Goal: Task Accomplishment & Management: Manage account settings

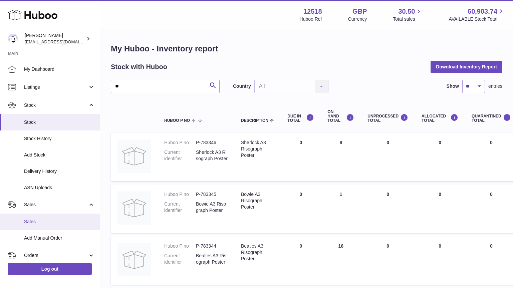
click at [35, 222] on span "Sales" at bounding box center [59, 222] width 71 height 6
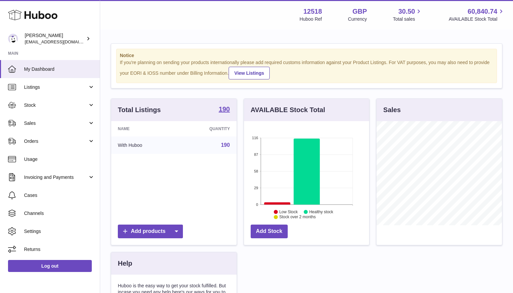
scroll to position [104, 126]
click at [44, 125] on span "Sales" at bounding box center [56, 123] width 64 height 6
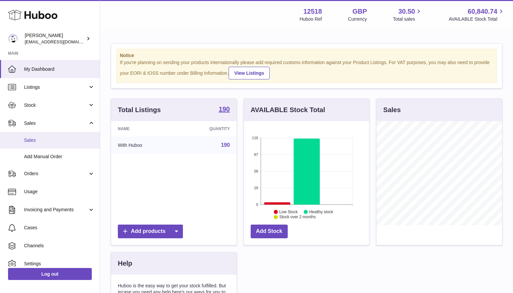
click at [32, 140] on span "Sales" at bounding box center [59, 140] width 71 height 6
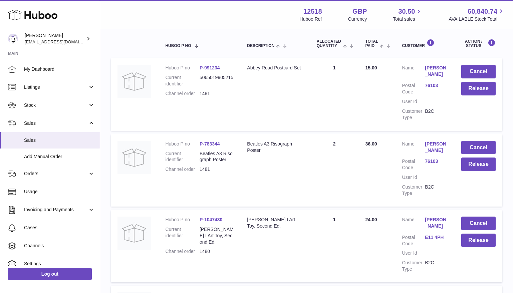
scroll to position [110, 0]
click at [36, 88] on span "Listings" at bounding box center [56, 87] width 64 height 6
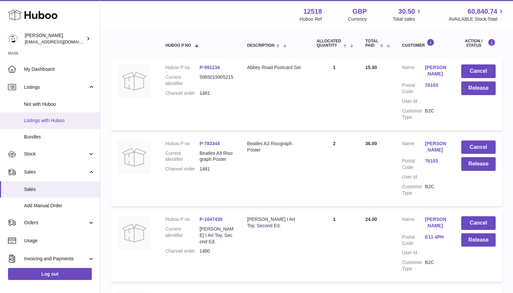
click at [35, 122] on span "Listings with Huboo" at bounding box center [59, 121] width 71 height 6
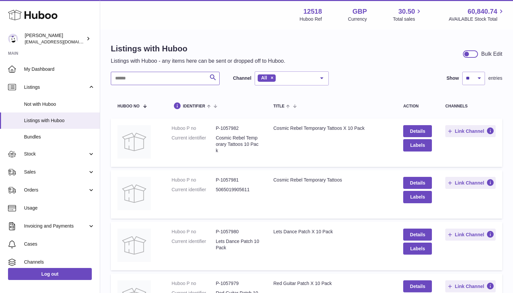
click at [143, 78] on input "text" at bounding box center [165, 78] width 109 height 13
type input "**********"
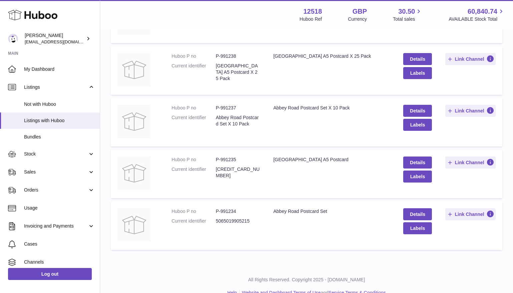
scroll to position [184, 0]
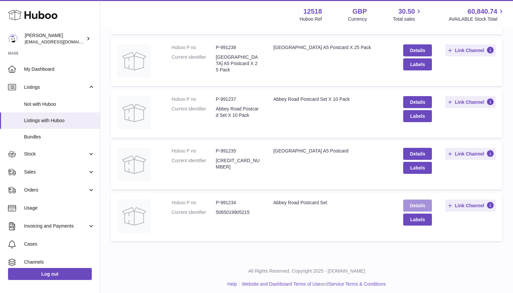
click at [416, 206] on link "Details" at bounding box center [418, 206] width 29 height 12
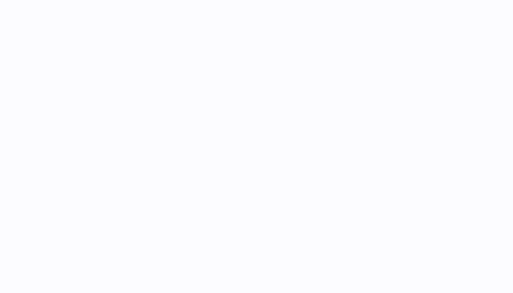
select select "**"
select select "****"
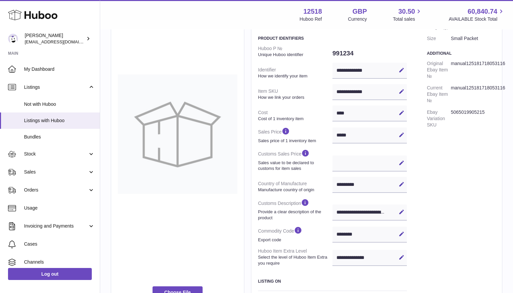
scroll to position [90, 0]
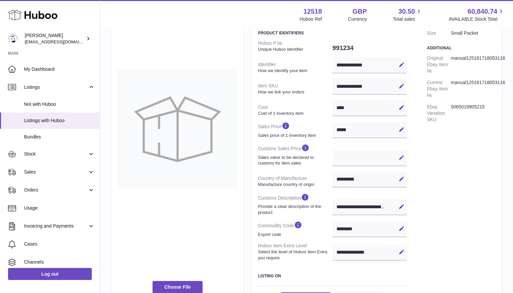
click at [400, 157] on icon at bounding box center [402, 158] width 6 height 6
click at [352, 160] on input "text" at bounding box center [370, 158] width 74 height 16
type input "*"
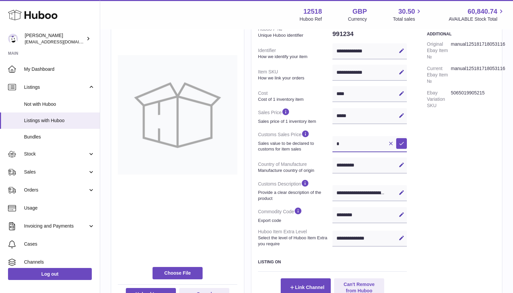
select select
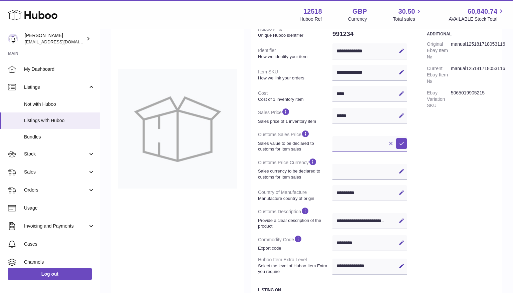
type input "*"
select select
type input "*"
click at [403, 143] on icon at bounding box center [402, 144] width 6 height 6
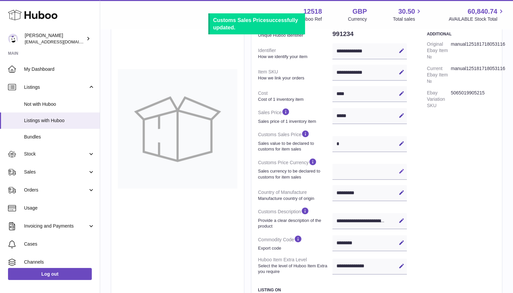
click at [401, 170] on icon at bounding box center [402, 171] width 6 height 6
click at [375, 171] on select "*** ***" at bounding box center [370, 172] width 74 height 16
select select "***"
click at [333, 164] on select "*** ***" at bounding box center [370, 172] width 74 height 16
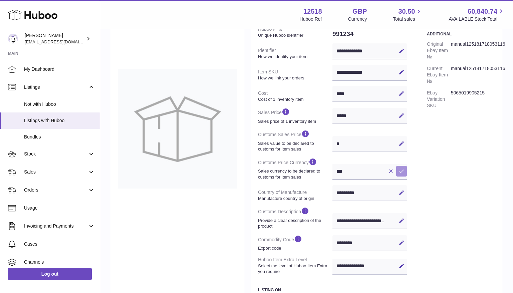
click at [404, 172] on icon at bounding box center [402, 171] width 6 height 6
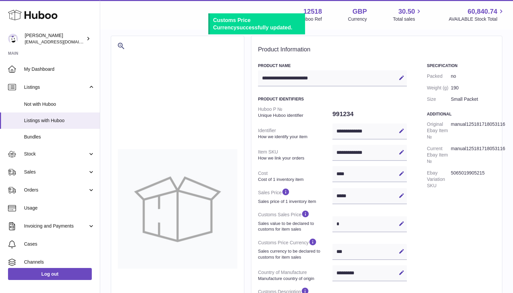
scroll to position [0, 0]
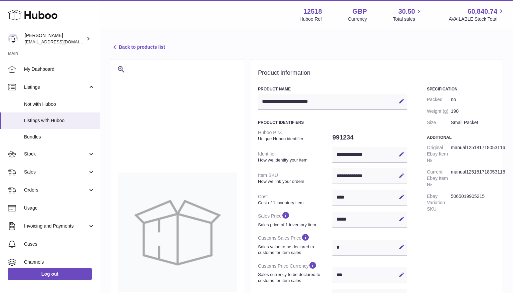
click at [134, 47] on link "Back to products list" at bounding box center [138, 47] width 54 height 8
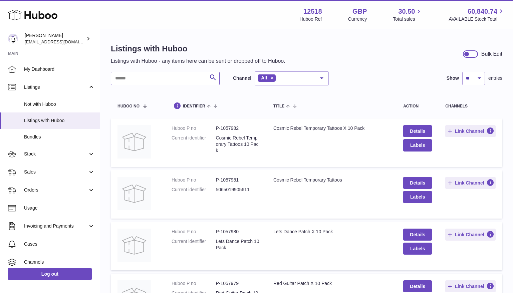
drag, startPoint x: 150, startPoint y: 82, endPoint x: 155, endPoint y: 65, distance: 17.2
click at [150, 82] on input "text" at bounding box center [165, 78] width 109 height 13
type input "*******"
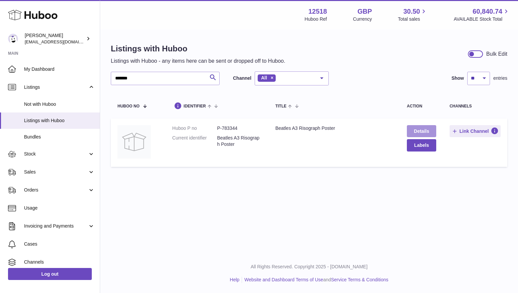
click at [427, 132] on link "Details" at bounding box center [421, 131] width 29 height 12
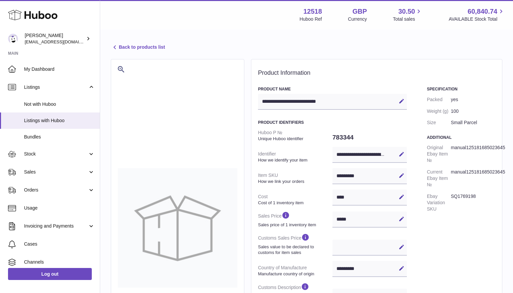
select select "***"
select select "****"
click at [401, 246] on icon at bounding box center [402, 247] width 6 height 6
click at [357, 249] on input "text" at bounding box center [370, 248] width 74 height 16
type input "*"
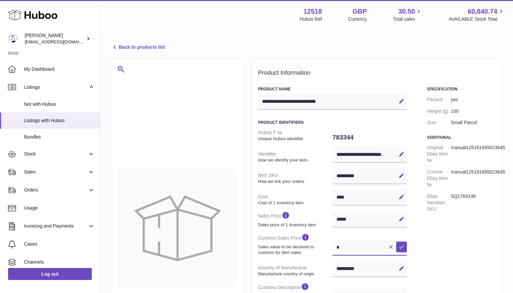
select select
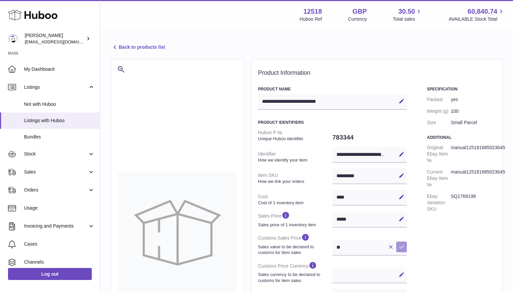
drag, startPoint x: 404, startPoint y: 249, endPoint x: 411, endPoint y: 242, distance: 10.2
click at [404, 249] on icon at bounding box center [402, 247] width 6 height 6
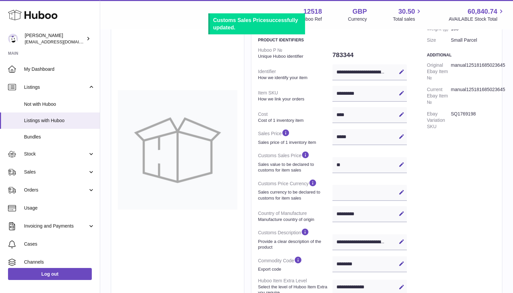
scroll to position [103, 0]
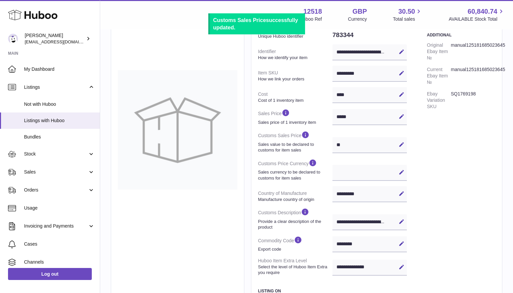
click at [405, 144] on button "Edit" at bounding box center [401, 144] width 11 height 11
drag, startPoint x: 333, startPoint y: 146, endPoint x: 330, endPoint y: 143, distance: 3.8
click at [330, 144] on dl "**********" at bounding box center [332, 151] width 149 height 254
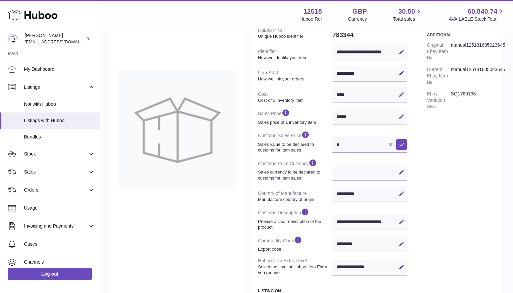
type input "*"
click at [404, 145] on icon at bounding box center [402, 145] width 6 height 6
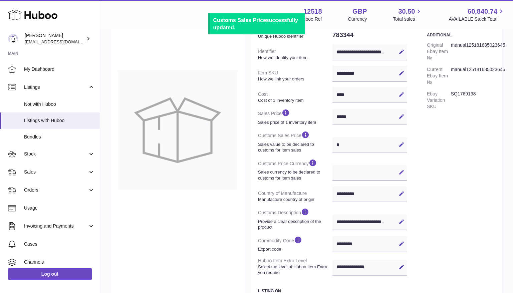
click at [400, 173] on icon at bounding box center [402, 172] width 6 height 6
click at [362, 172] on select "*** ***" at bounding box center [370, 173] width 74 height 16
select select "***"
click at [333, 165] on select "*** ***" at bounding box center [370, 173] width 74 height 16
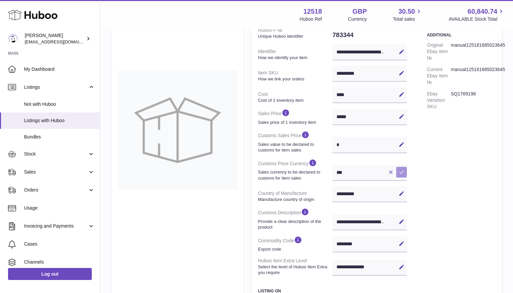
click at [403, 173] on icon at bounding box center [402, 172] width 6 height 6
click at [31, 171] on span "Sales" at bounding box center [56, 172] width 64 height 6
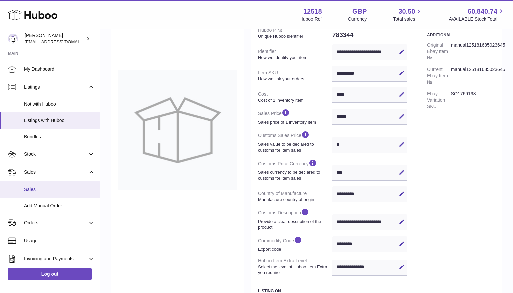
click at [29, 188] on span "Sales" at bounding box center [59, 189] width 71 height 6
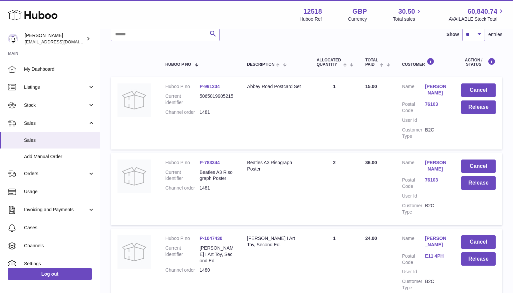
scroll to position [92, 0]
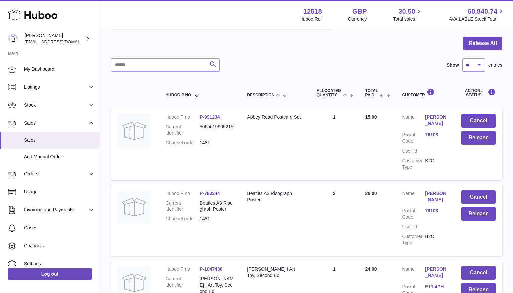
scroll to position [69, 0]
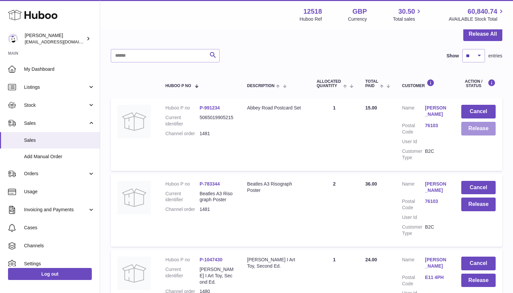
click at [486, 130] on button "Release" at bounding box center [479, 129] width 34 height 14
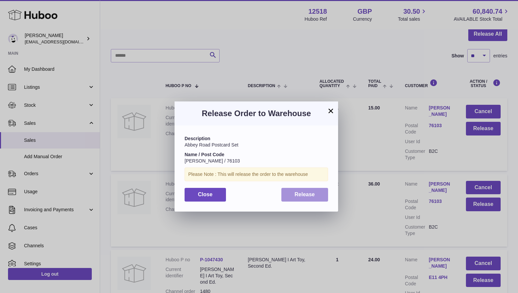
click at [318, 196] on button "Release" at bounding box center [305, 195] width 47 height 14
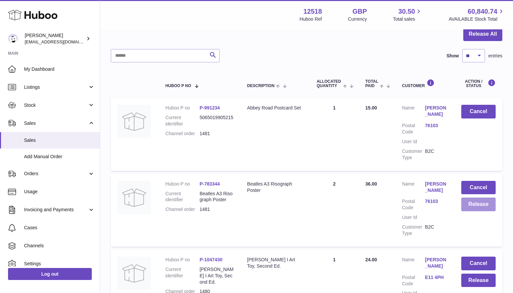
click at [477, 207] on button "Release" at bounding box center [479, 205] width 34 height 14
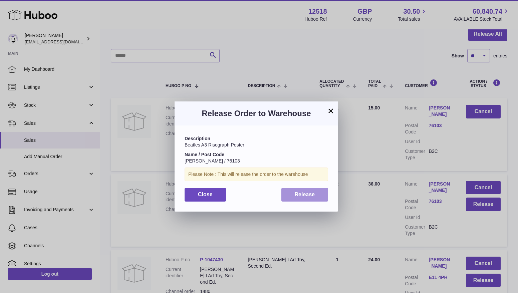
click at [315, 194] on button "Release" at bounding box center [305, 195] width 47 height 14
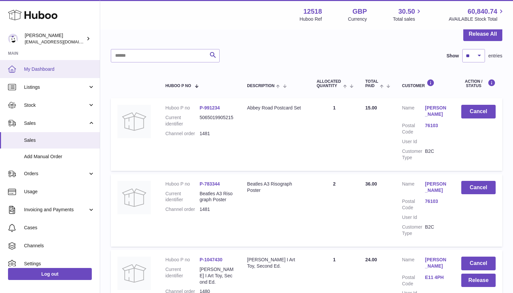
click at [49, 70] on span "My Dashboard" at bounding box center [59, 69] width 71 height 6
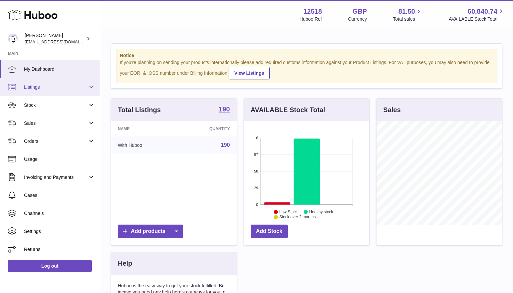
scroll to position [104, 126]
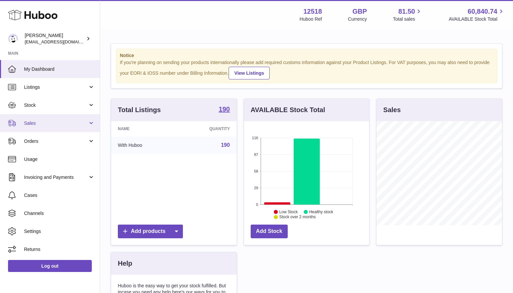
drag, startPoint x: 32, startPoint y: 125, endPoint x: 35, endPoint y: 121, distance: 5.2
click at [32, 125] on span "Sales" at bounding box center [56, 123] width 64 height 6
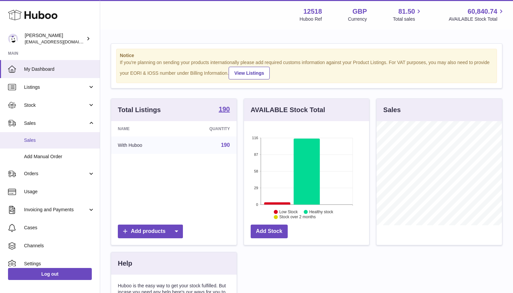
click at [28, 140] on span "Sales" at bounding box center [59, 140] width 71 height 6
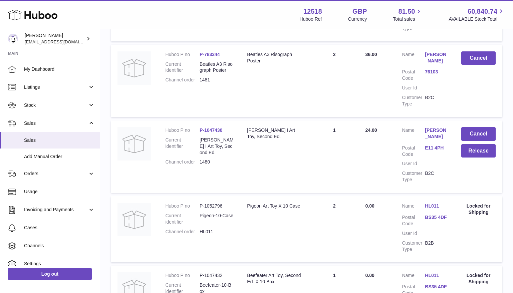
scroll to position [200, 0]
